Goal: Download file/media

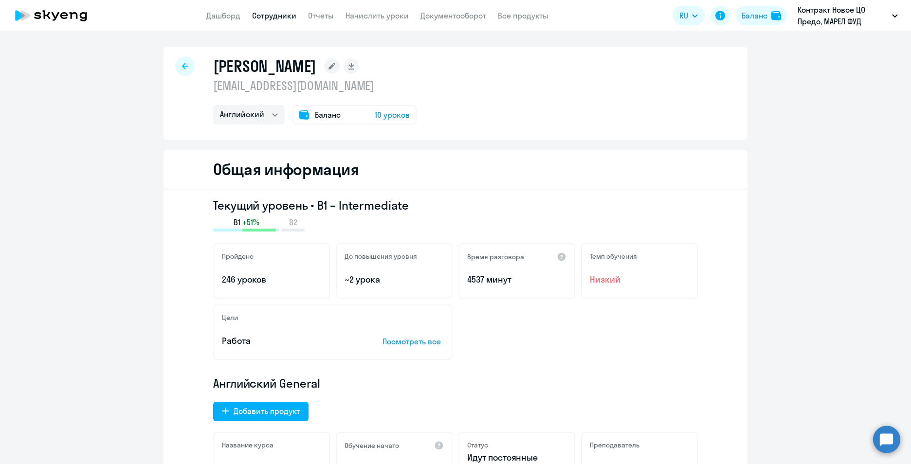
select select "english"
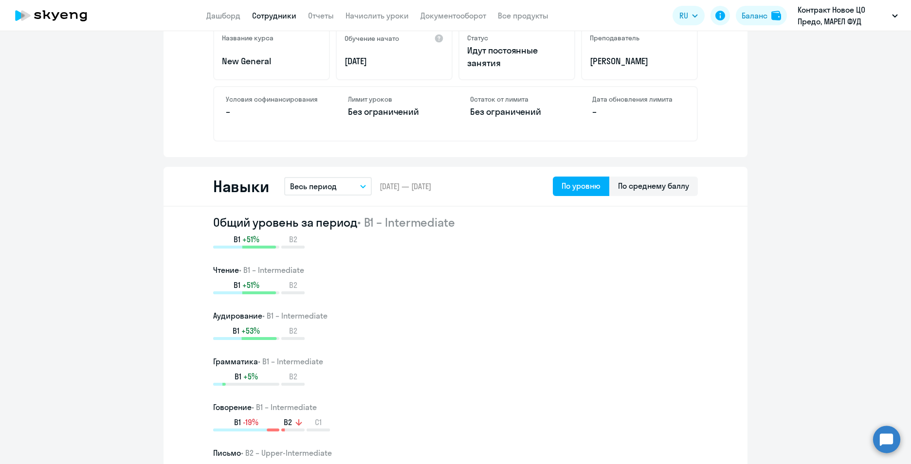
scroll to position [405, 0]
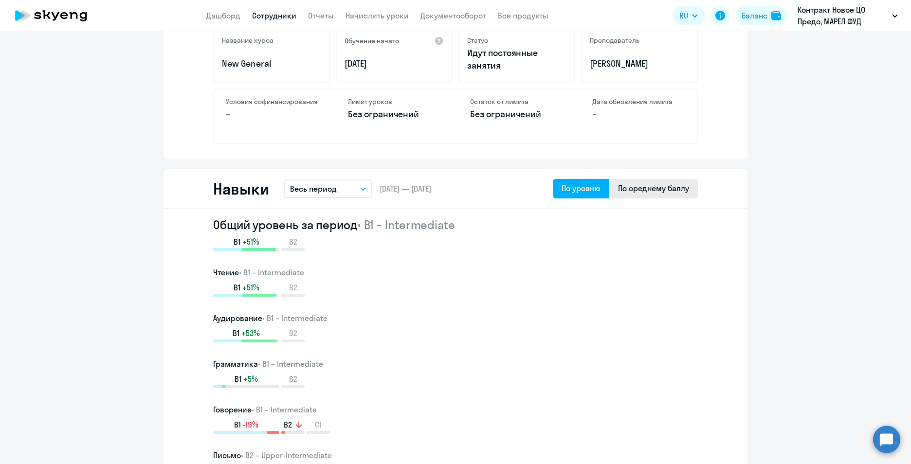
click at [652, 187] on div "По среднему баллу" at bounding box center [653, 188] width 71 height 12
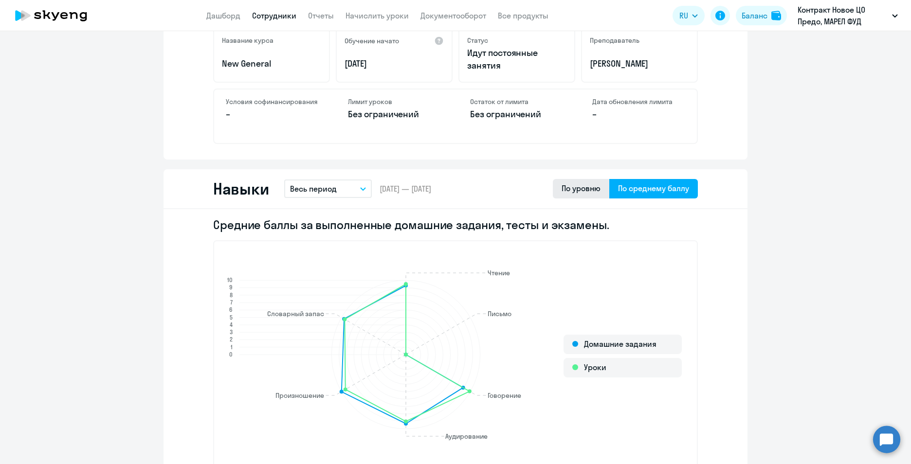
click at [578, 190] on div "По уровню" at bounding box center [580, 188] width 39 height 12
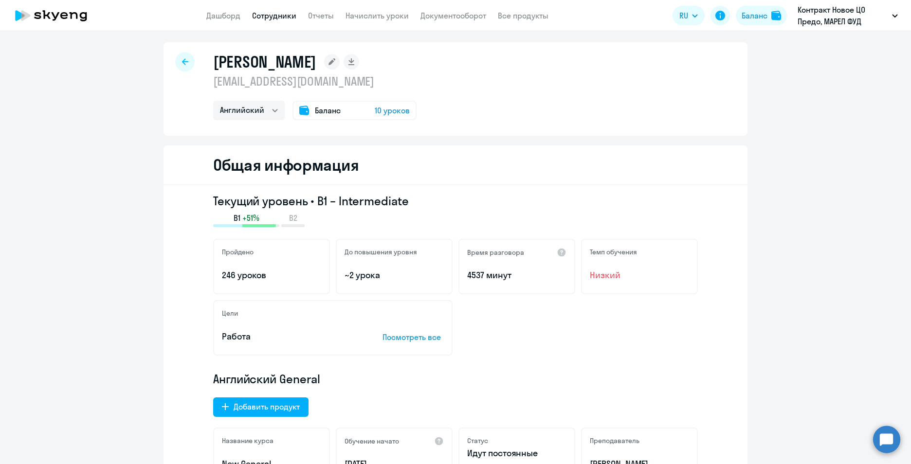
scroll to position [0, 0]
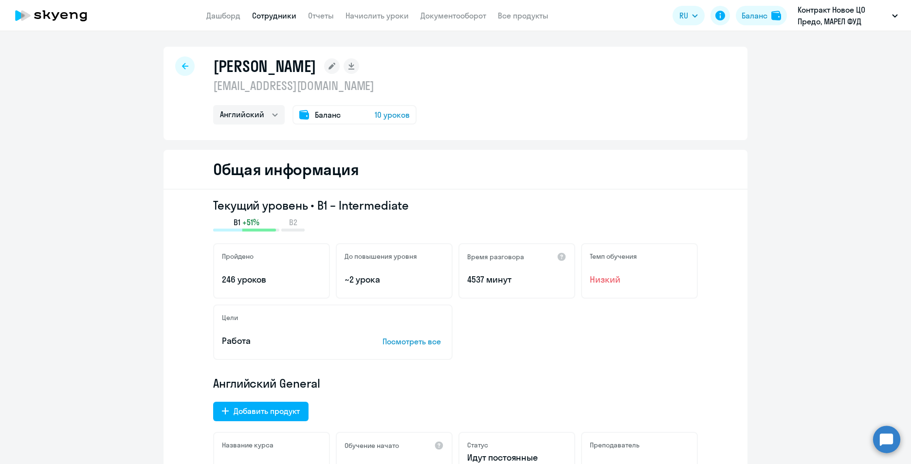
click at [183, 69] on icon at bounding box center [185, 66] width 6 height 7
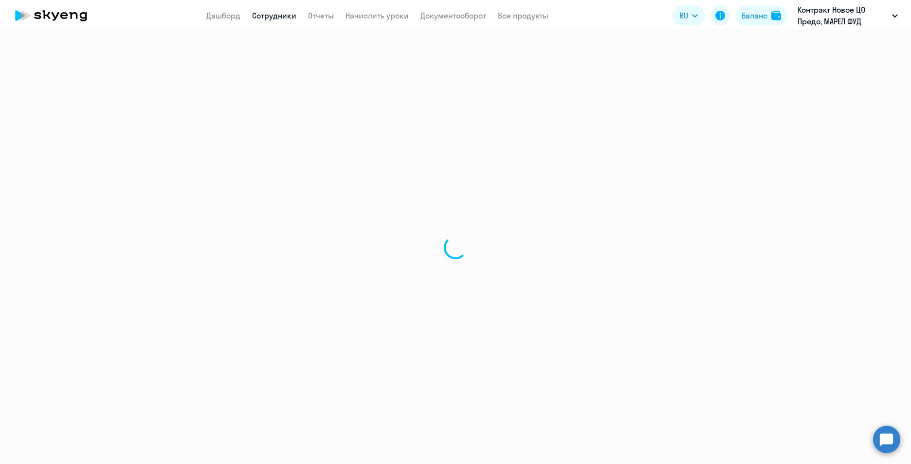
select select "30"
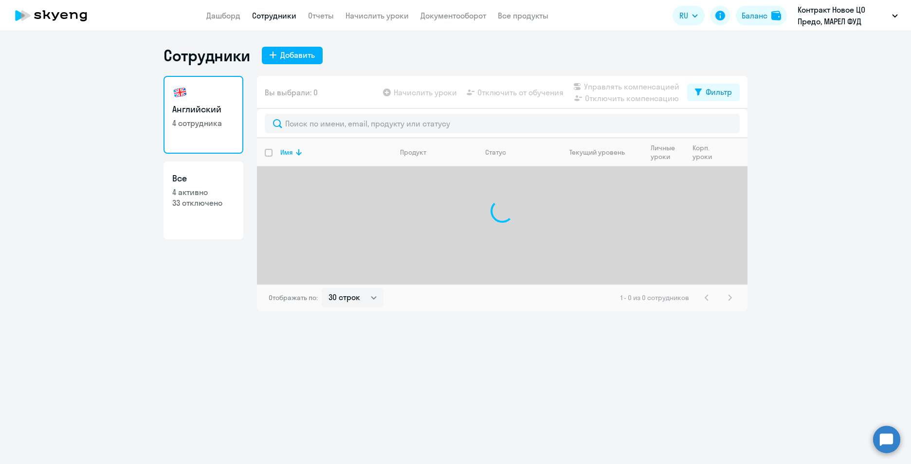
select select "30"
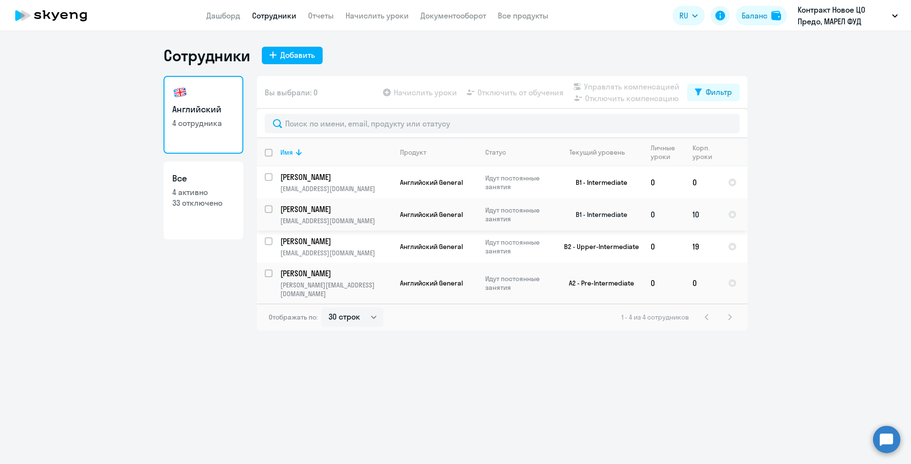
click at [313, 211] on p "[PERSON_NAME]" at bounding box center [335, 209] width 110 height 11
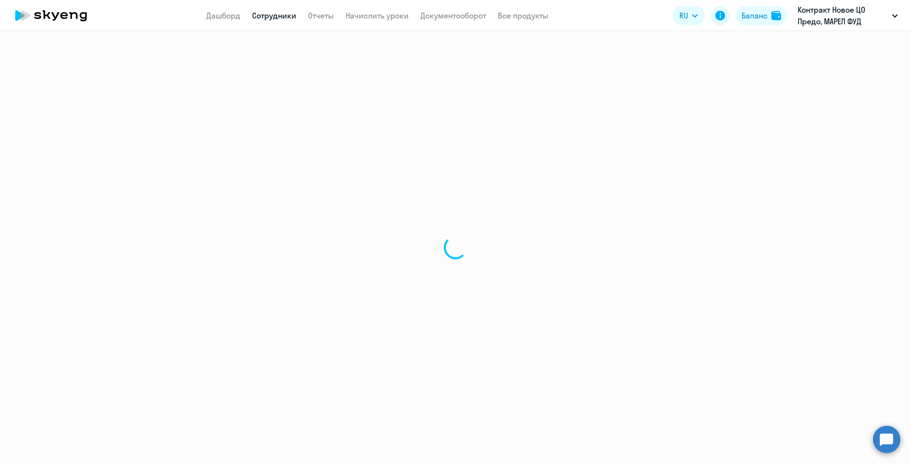
select select "english"
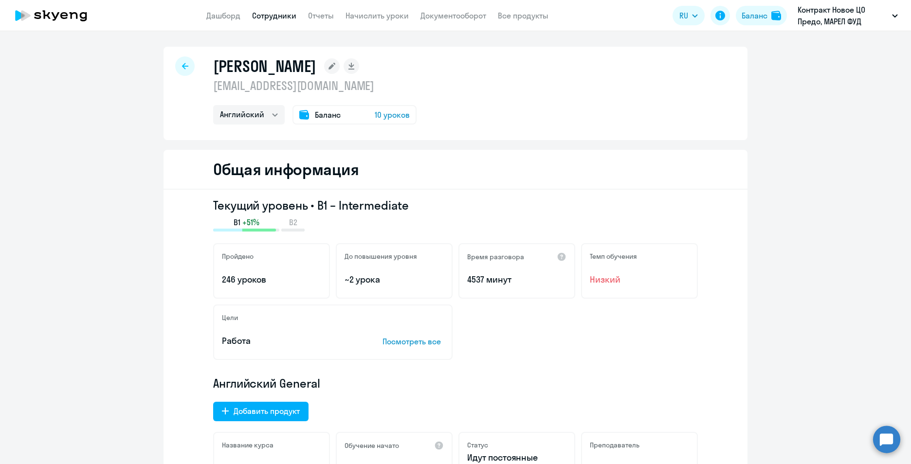
click at [410, 345] on p "Посмотреть все" at bounding box center [412, 342] width 61 height 12
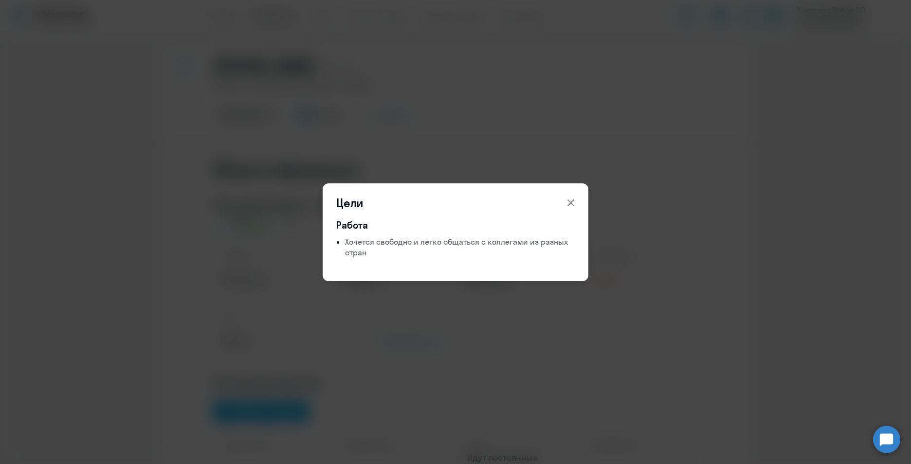
click at [570, 203] on icon at bounding box center [570, 202] width 7 height 7
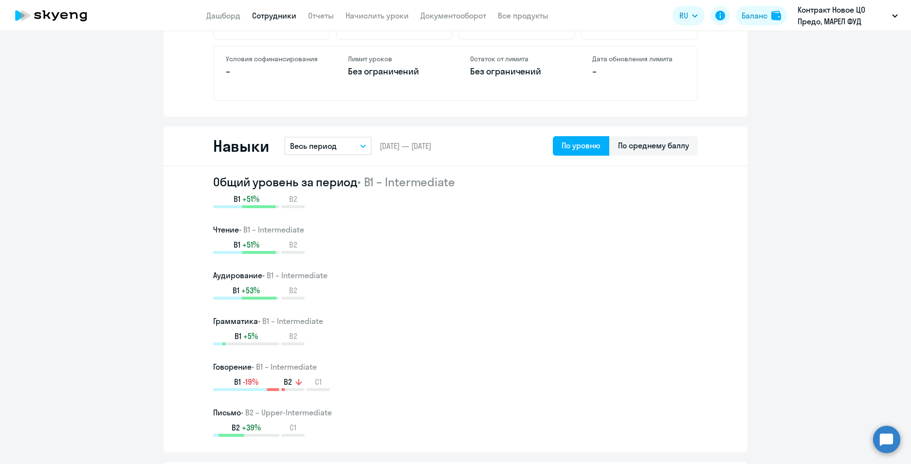
scroll to position [422, 0]
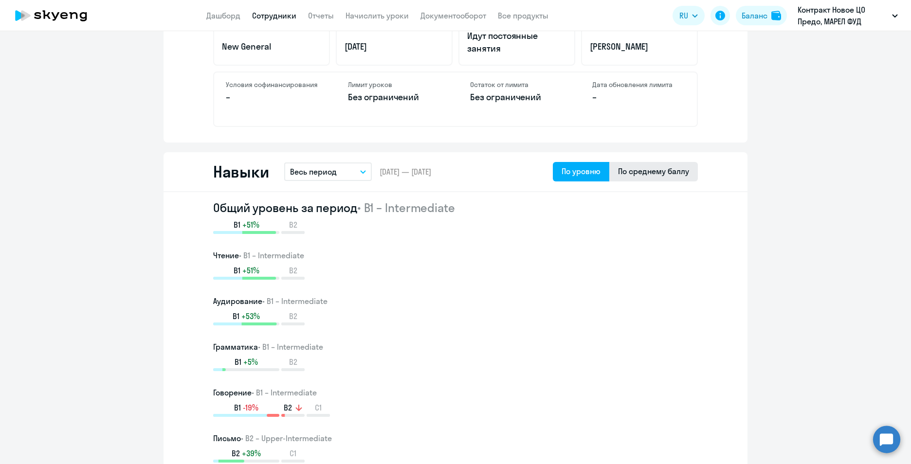
click at [640, 173] on div "По среднему баллу" at bounding box center [653, 171] width 71 height 12
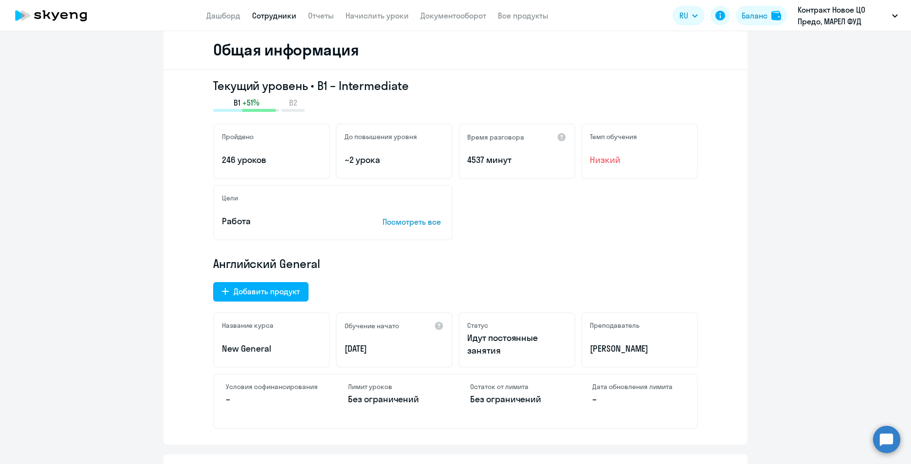
scroll to position [0, 0]
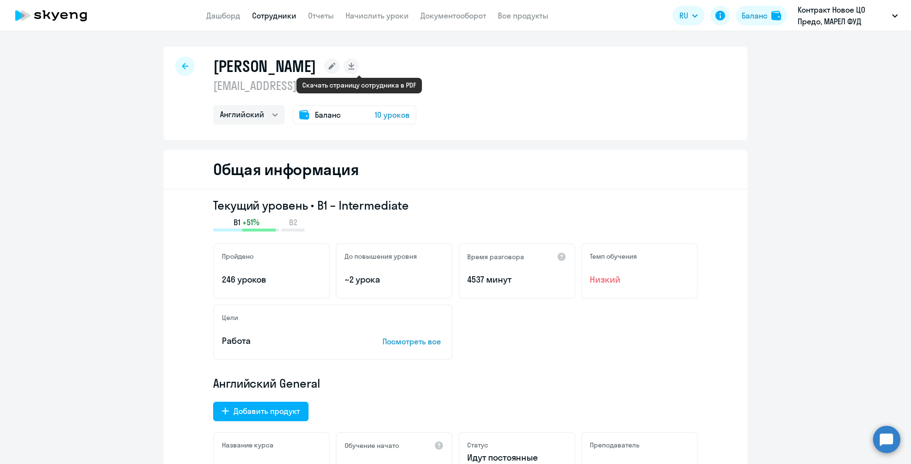
click at [354, 67] on icon at bounding box center [350, 65] width 5 height 5
click at [182, 69] on icon at bounding box center [185, 66] width 6 height 7
select select "30"
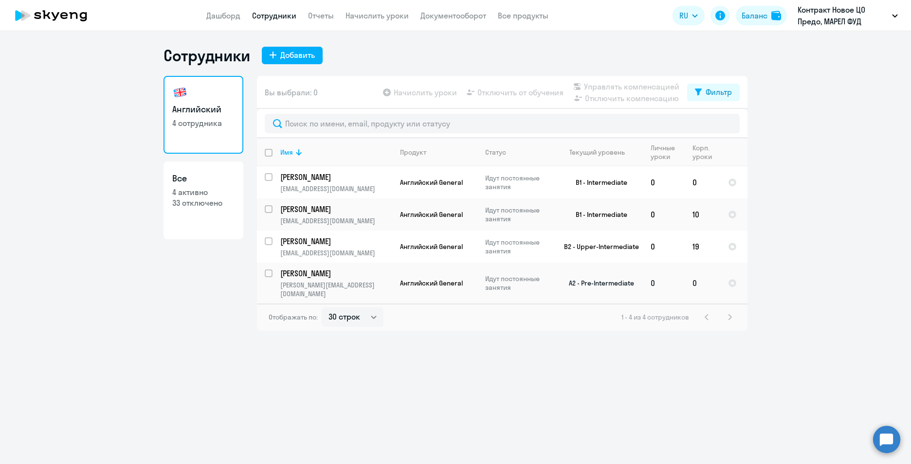
click at [305, 275] on p "Ефименко Юлия" at bounding box center [335, 273] width 110 height 11
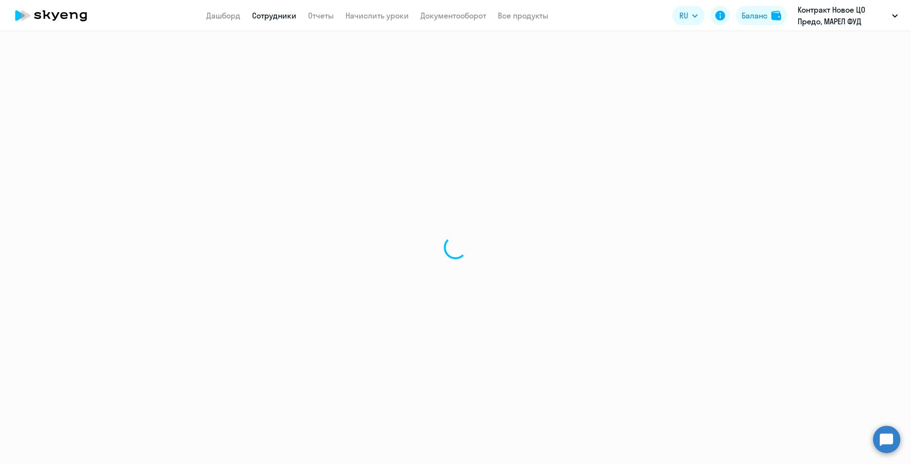
select select "english"
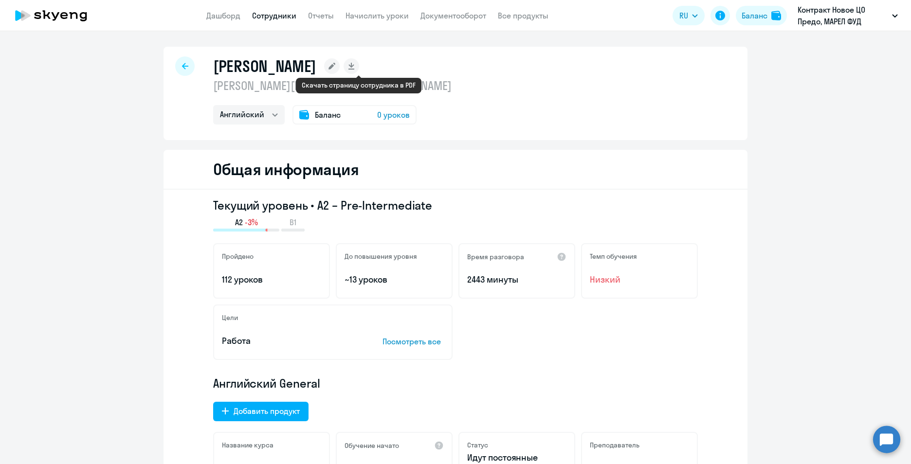
click at [359, 62] on rect at bounding box center [351, 66] width 16 height 16
select select "english"
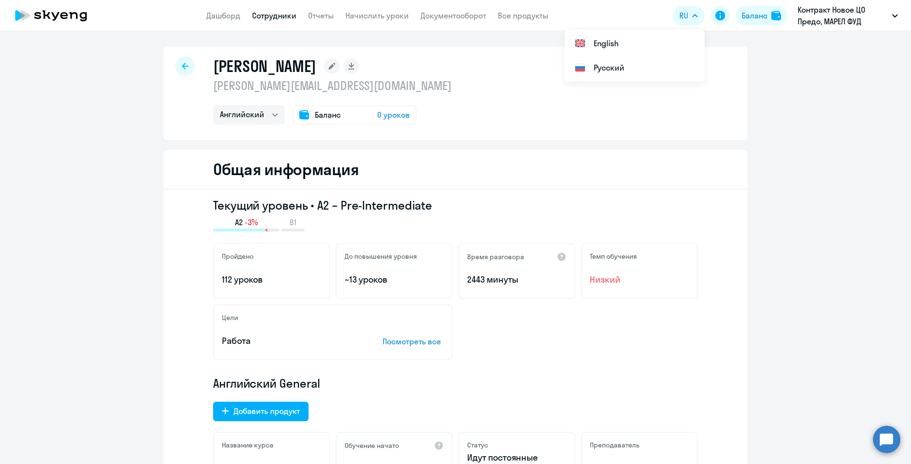
click at [182, 67] on icon at bounding box center [185, 66] width 6 height 7
select select "30"
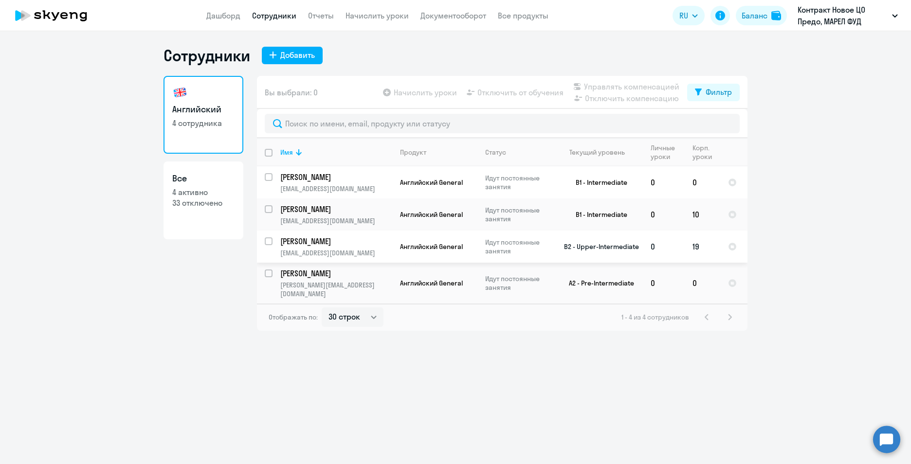
click at [324, 242] on p "Лопатина Маргарита" at bounding box center [335, 241] width 110 height 11
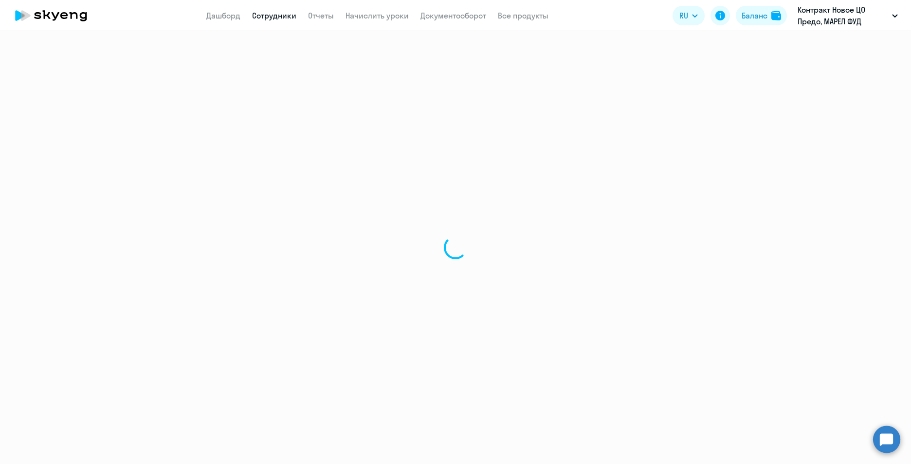
select select "english"
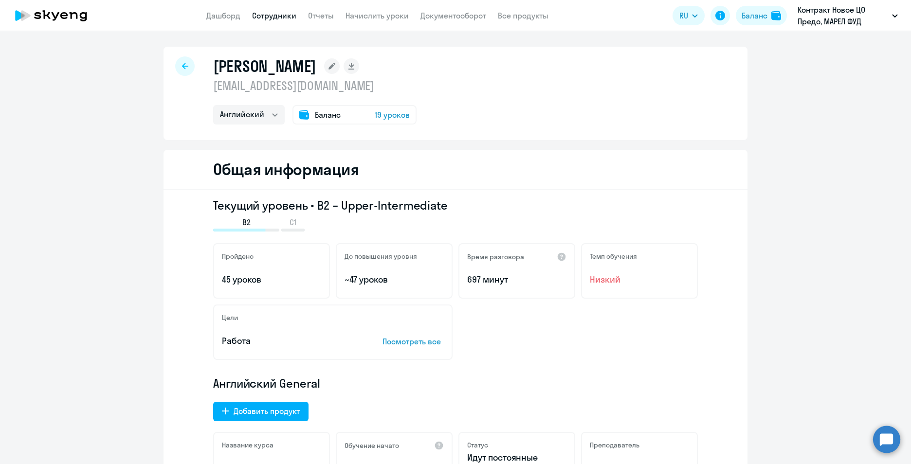
click at [359, 61] on rect at bounding box center [351, 66] width 16 height 16
select select "english"
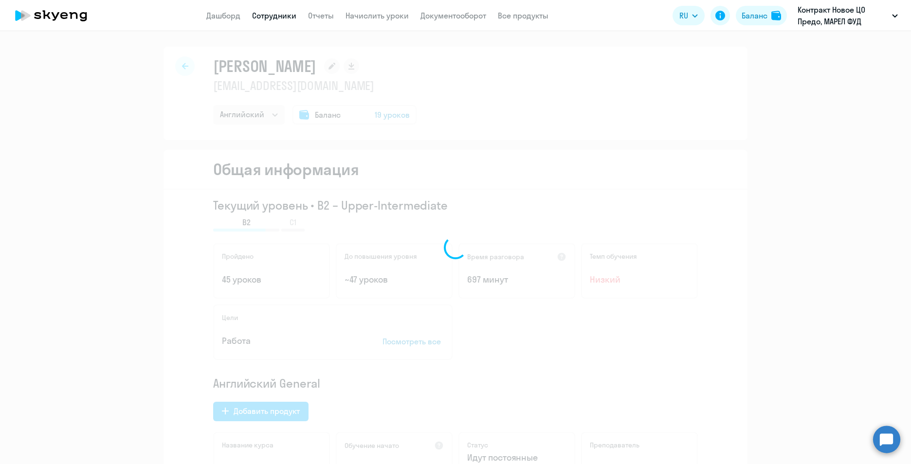
select select "english"
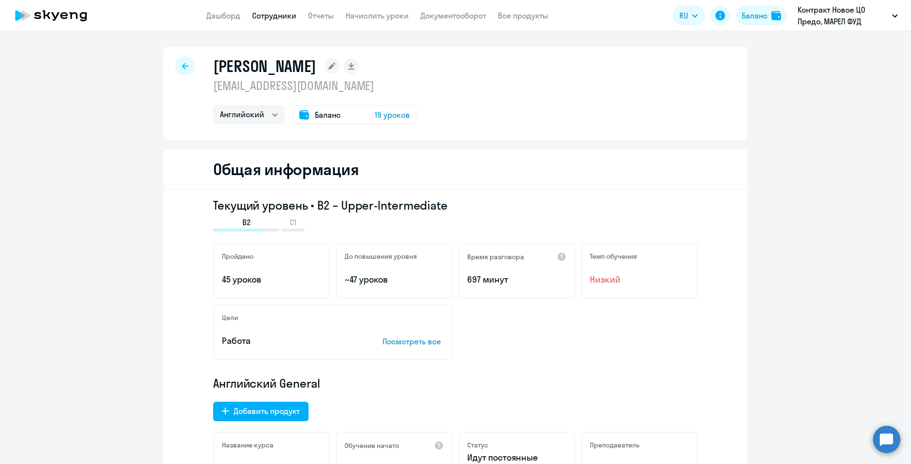
click at [184, 64] on icon at bounding box center [185, 66] width 6 height 7
select select "30"
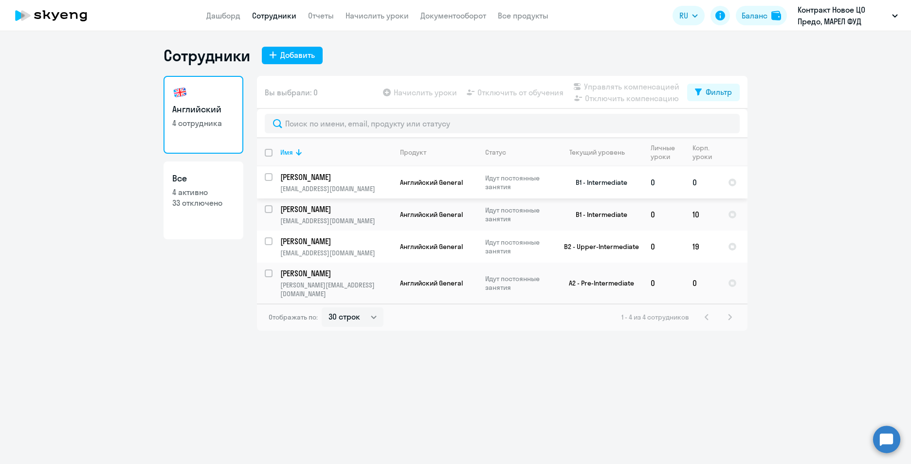
click at [300, 175] on p "[PERSON_NAME]" at bounding box center [335, 177] width 110 height 11
select select "english"
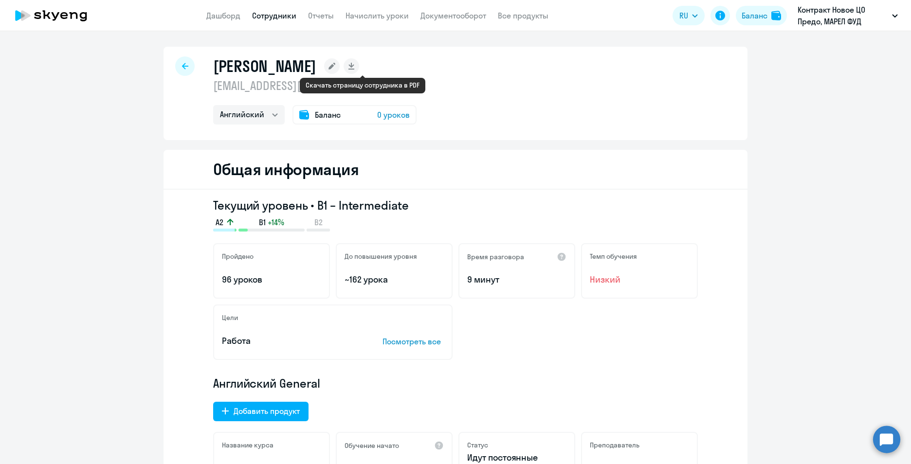
click at [359, 64] on rect at bounding box center [351, 66] width 16 height 16
select select "english"
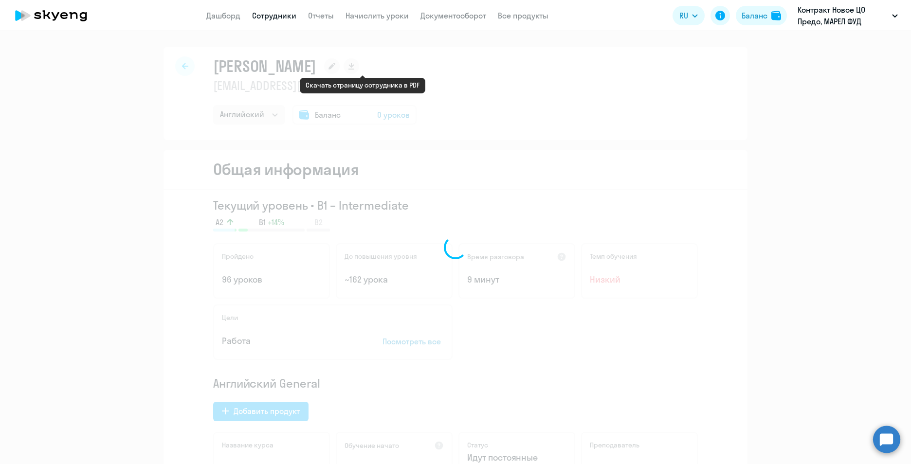
select select "english"
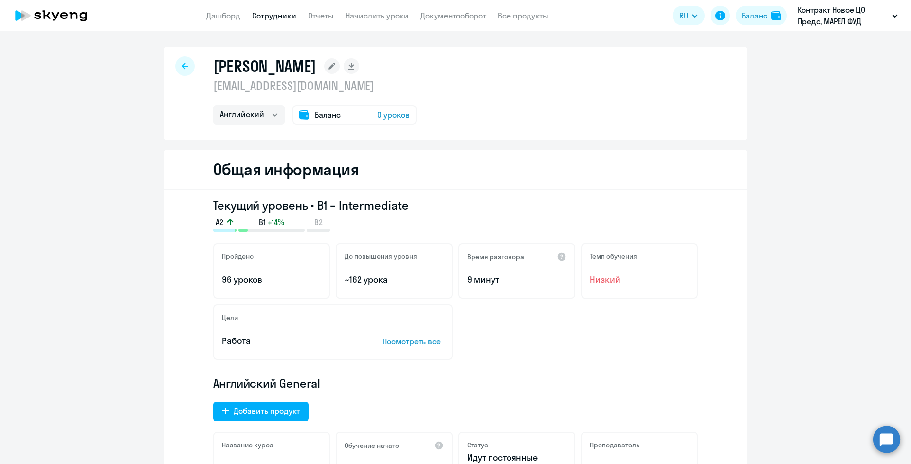
select select "english"
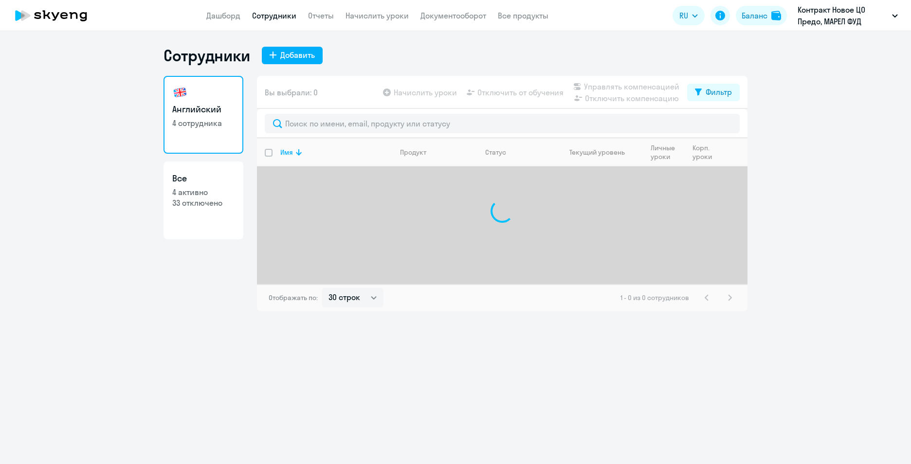
select select "30"
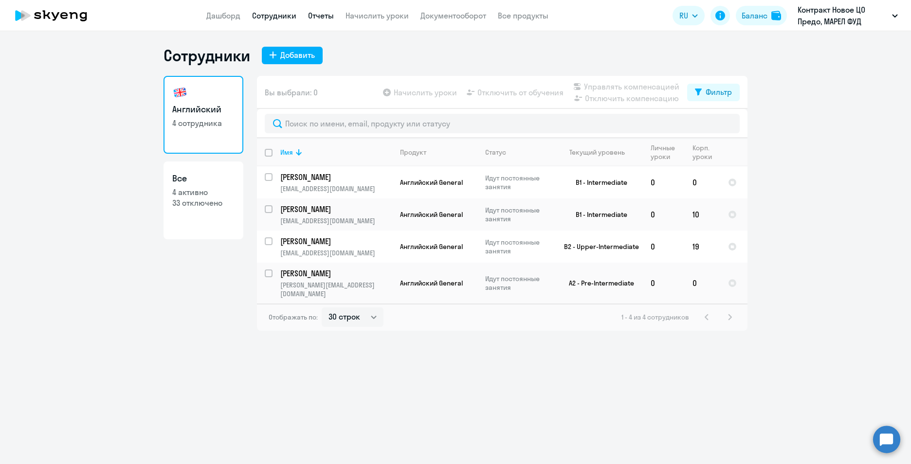
click at [331, 14] on link "Отчеты" at bounding box center [321, 16] width 26 height 10
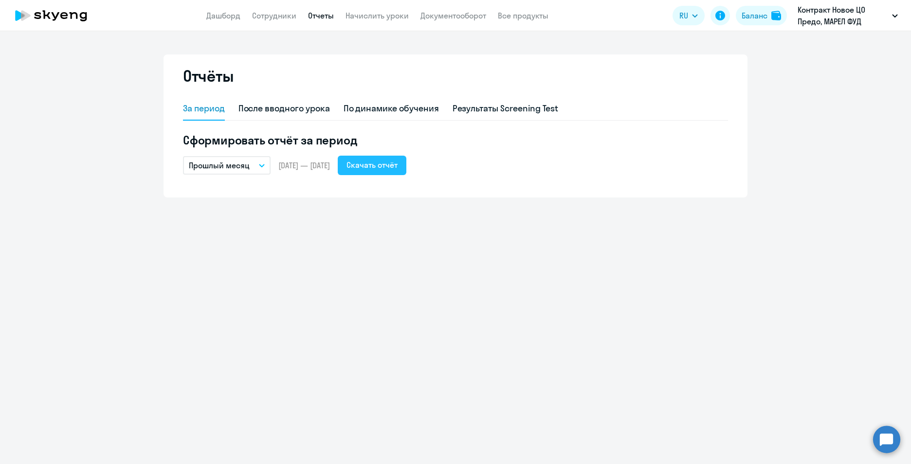
click at [397, 168] on div "Скачать отчёт" at bounding box center [371, 165] width 51 height 12
